Goal: Information Seeking & Learning: Learn about a topic

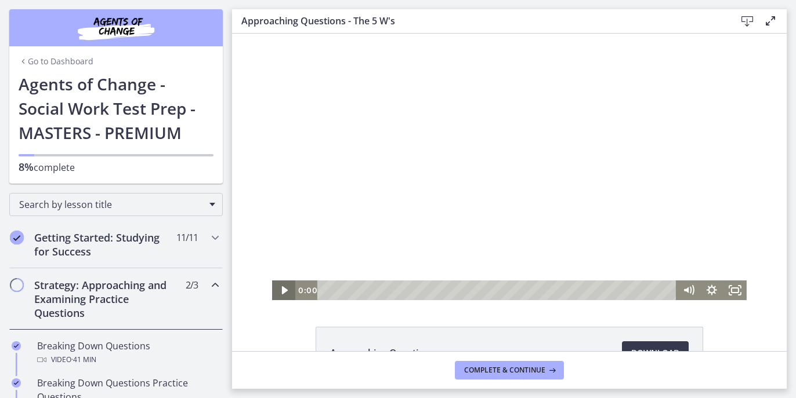
click at [273, 293] on div "0:00 0:00" at bounding box center [509, 291] width 474 height 20
click at [519, 140] on div at bounding box center [509, 167] width 474 height 267
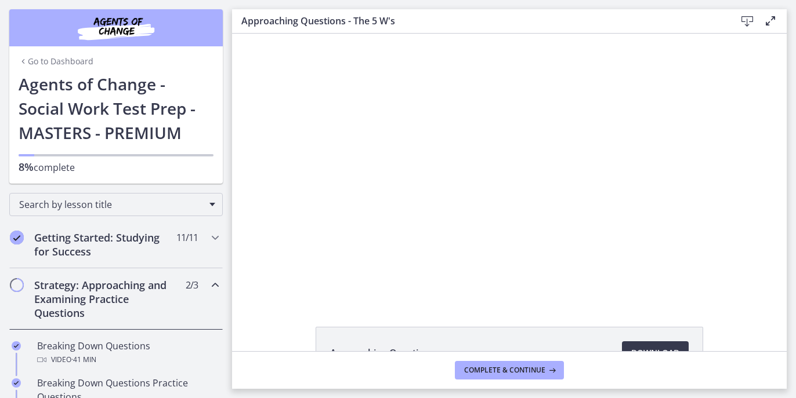
click at [758, 143] on div "Click for sound @keyframes VOLUME_SMALL_WAVE_FLASH { 0% { opacity: 0; } 33% { o…" at bounding box center [509, 167] width 554 height 267
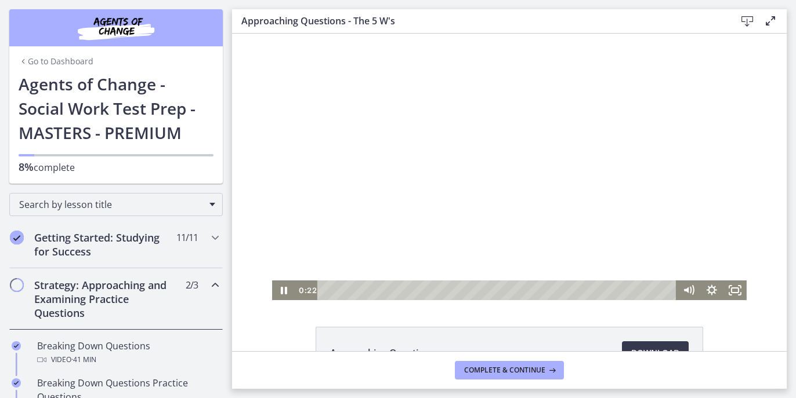
click at [644, 176] on div at bounding box center [509, 167] width 474 height 267
click at [524, 225] on div at bounding box center [509, 167] width 474 height 267
click at [482, 206] on div at bounding box center [509, 167] width 474 height 267
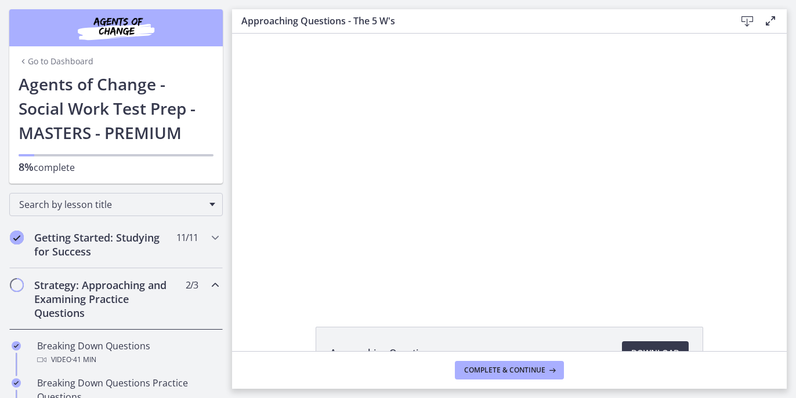
click at [482, 206] on div at bounding box center [509, 167] width 474 height 267
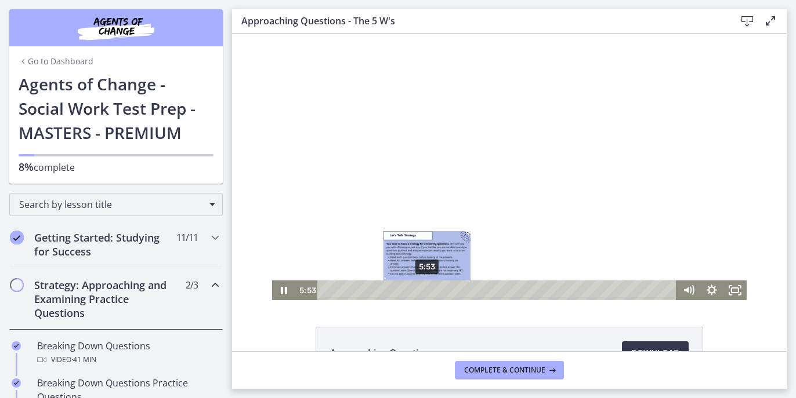
click at [427, 291] on div "5:53" at bounding box center [498, 291] width 345 height 20
click at [432, 291] on div "6:12" at bounding box center [498, 291] width 345 height 20
click at [436, 291] on div "6:26" at bounding box center [498, 291] width 345 height 20
click at [440, 291] on div "6:40" at bounding box center [498, 291] width 345 height 20
click at [441, 291] on div "Playbar" at bounding box center [440, 290] width 6 height 6
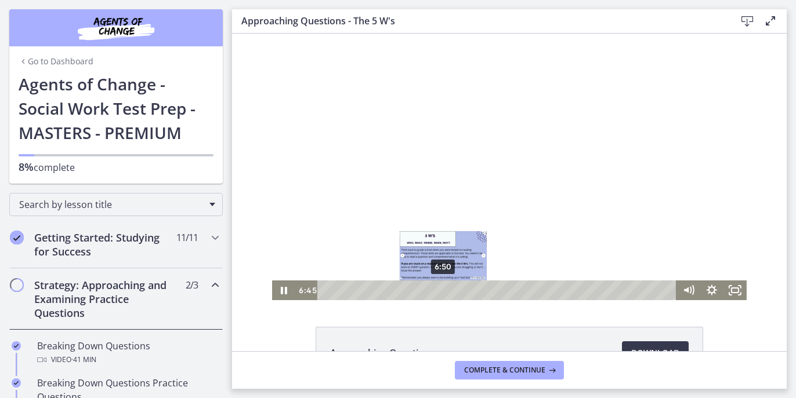
click at [443, 291] on div "Playbar" at bounding box center [441, 290] width 6 height 6
click at [451, 289] on div "7:19" at bounding box center [498, 291] width 345 height 20
click at [456, 289] on div "7:35" at bounding box center [498, 291] width 345 height 20
click at [459, 290] on div "7:43" at bounding box center [498, 291] width 345 height 20
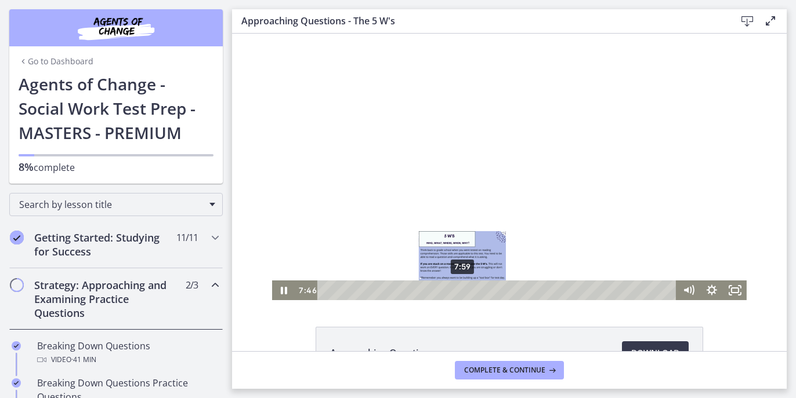
click at [463, 290] on div "7:59" at bounding box center [498, 291] width 345 height 20
click at [469, 290] on div "8:18" at bounding box center [498, 291] width 345 height 20
click at [473, 290] on div "8:34" at bounding box center [498, 291] width 345 height 20
click at [463, 289] on div "8:01" at bounding box center [498, 291] width 345 height 20
click at [470, 289] on div "8:26" at bounding box center [498, 291] width 345 height 20
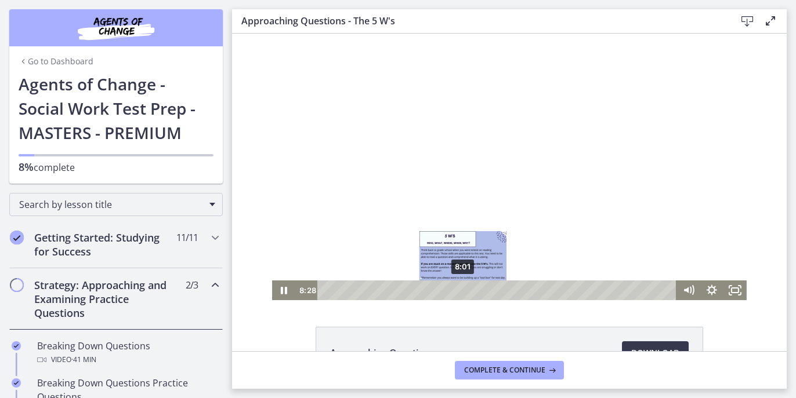
click at [463, 289] on div "8:01" at bounding box center [498, 291] width 345 height 20
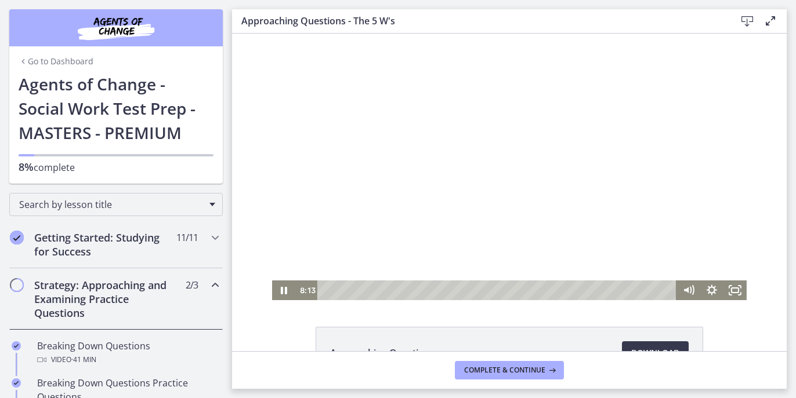
click at [517, 175] on div at bounding box center [509, 167] width 474 height 267
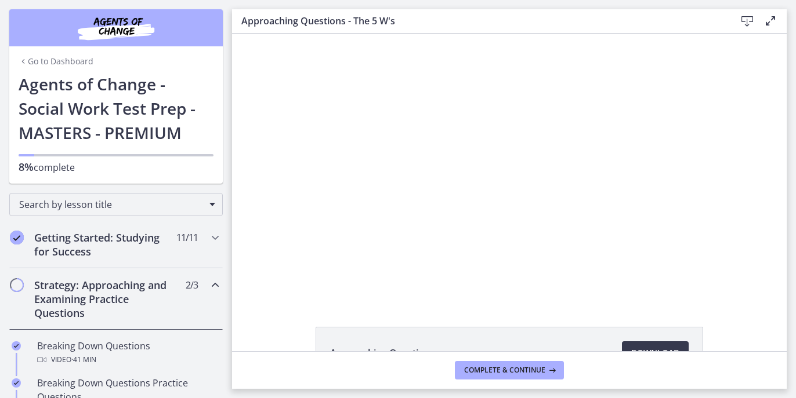
click at [517, 175] on div at bounding box center [509, 167] width 474 height 267
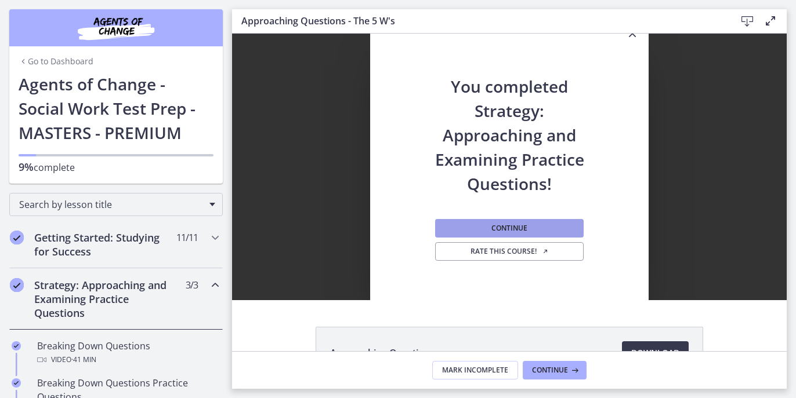
click at [515, 225] on span "Continue" at bounding box center [509, 228] width 36 height 9
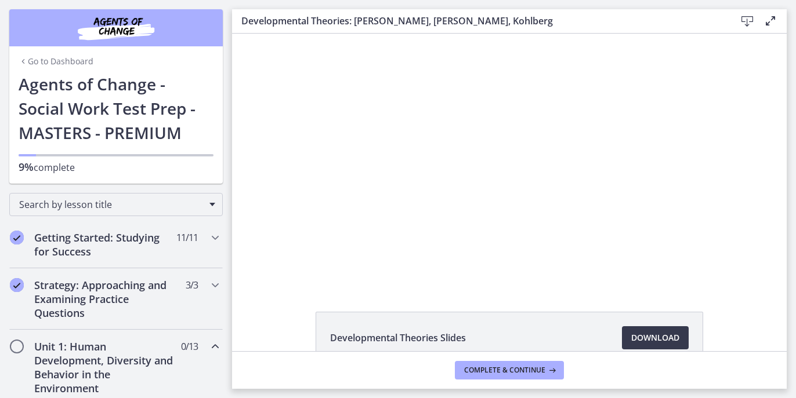
click at [564, 147] on div at bounding box center [509, 160] width 448 height 252
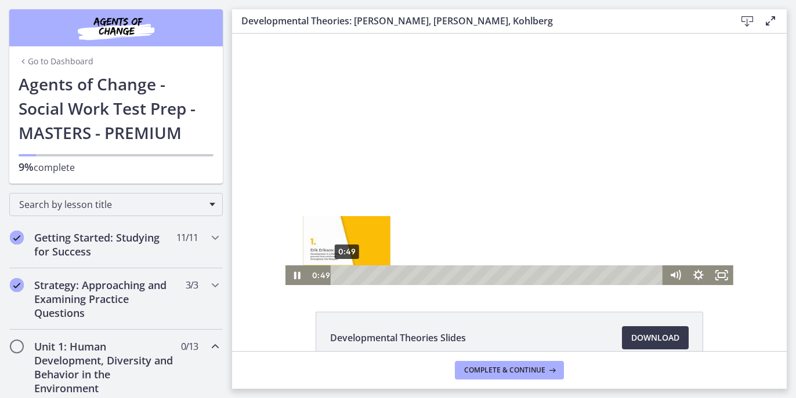
click at [347, 273] on div "0:49" at bounding box center [498, 276] width 318 height 20
click at [469, 195] on div at bounding box center [509, 160] width 448 height 252
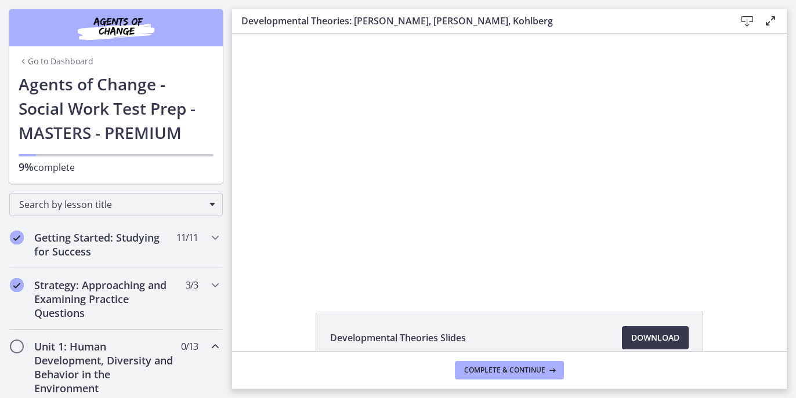
click at [581, 141] on div at bounding box center [509, 160] width 448 height 252
click at [658, 337] on span "Download Opens in a new window" at bounding box center [655, 338] width 48 height 14
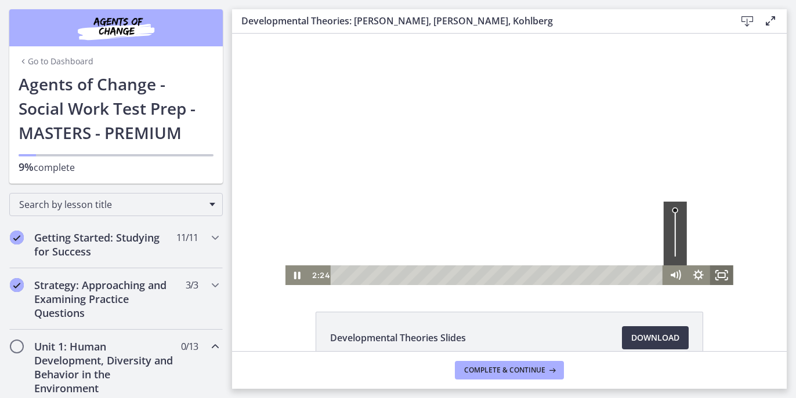
click at [722, 275] on icon "Fullscreen" at bounding box center [721, 276] width 23 height 20
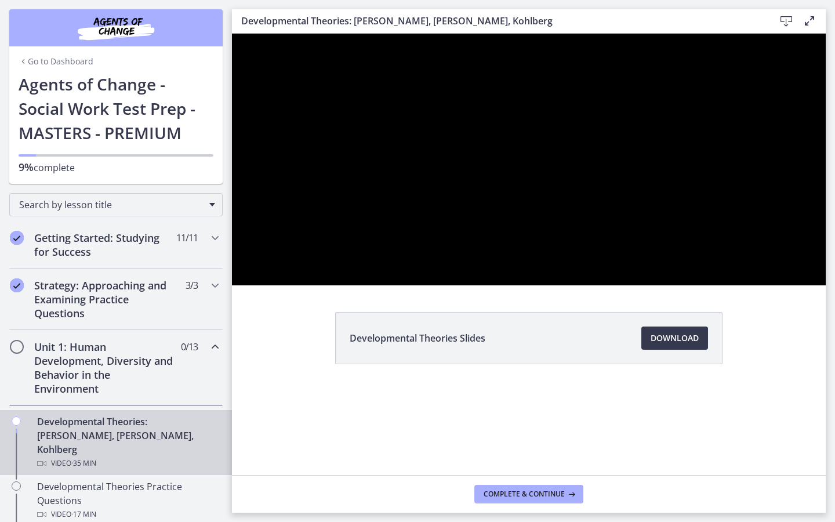
click at [795, 251] on div at bounding box center [529, 160] width 594 height 252
click at [795, 169] on div at bounding box center [529, 160] width 594 height 252
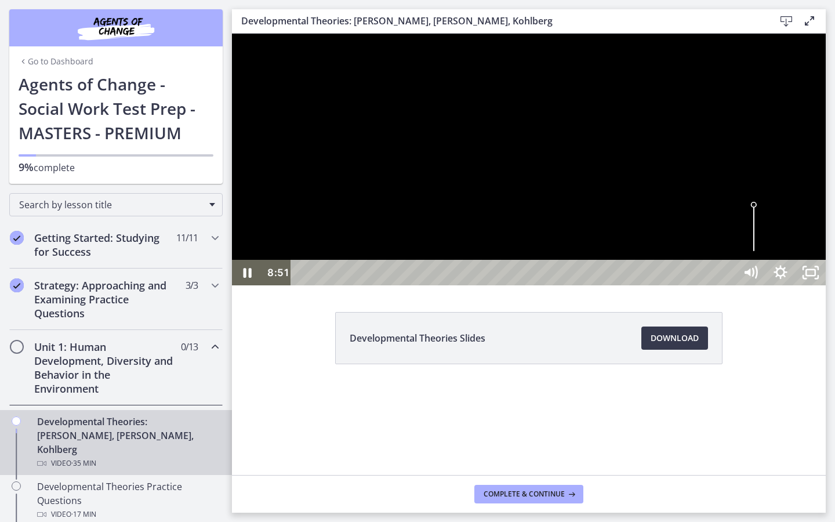
click at [795, 217] on div at bounding box center [529, 160] width 594 height 252
click at [795, 285] on icon "Unfullscreen" at bounding box center [811, 273] width 30 height 26
